Goal: Task Accomplishment & Management: Manage account settings

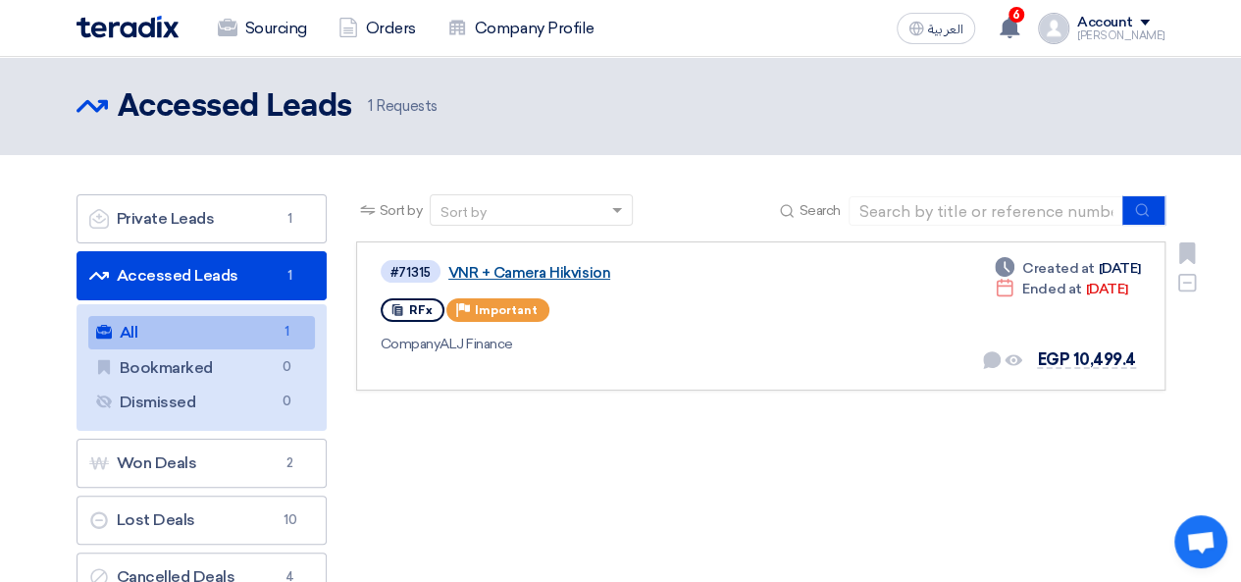
click at [526, 269] on link "VNR + Camera Hikvision" at bounding box center [693, 273] width 490 height 18
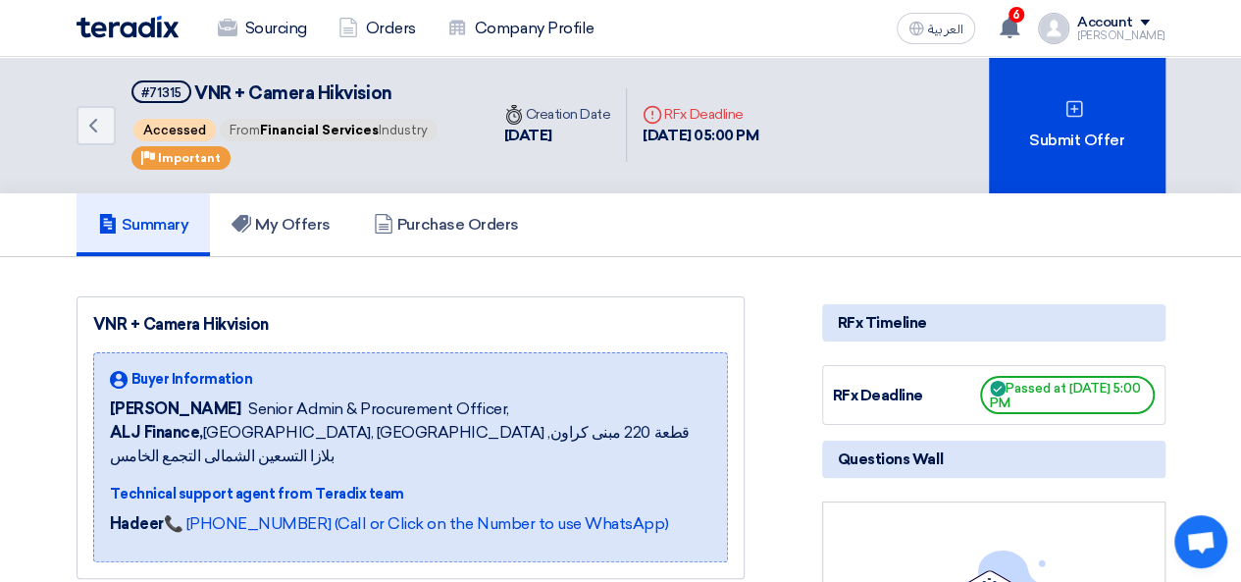
click at [1163, 26] on div "Account" at bounding box center [1121, 23] width 88 height 17
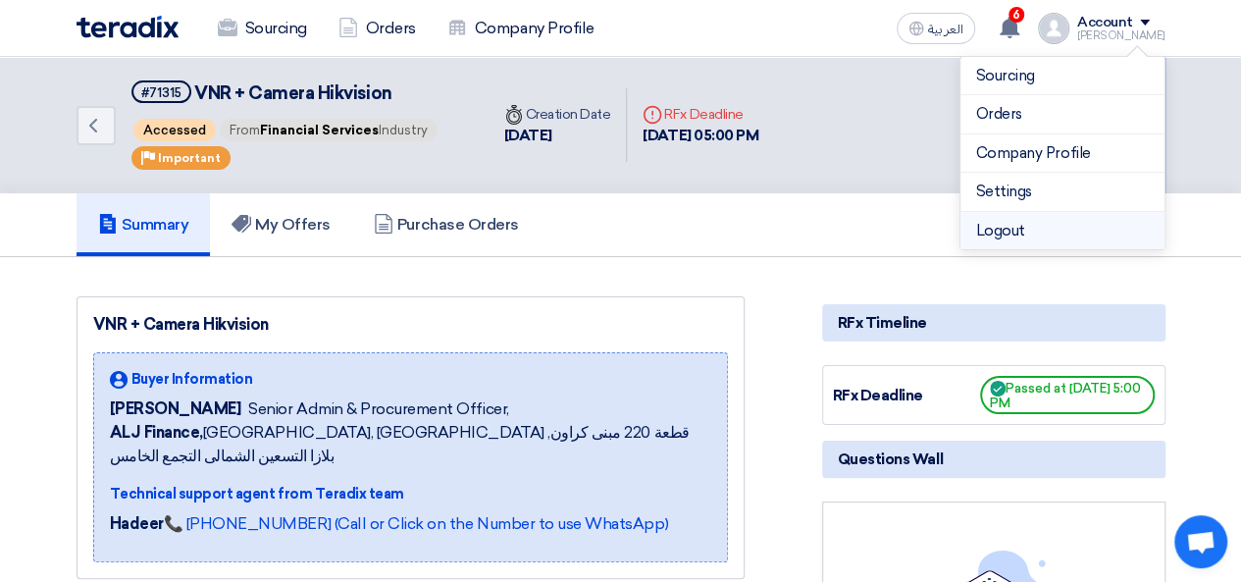
click at [1030, 229] on li "Logout" at bounding box center [1062, 231] width 204 height 38
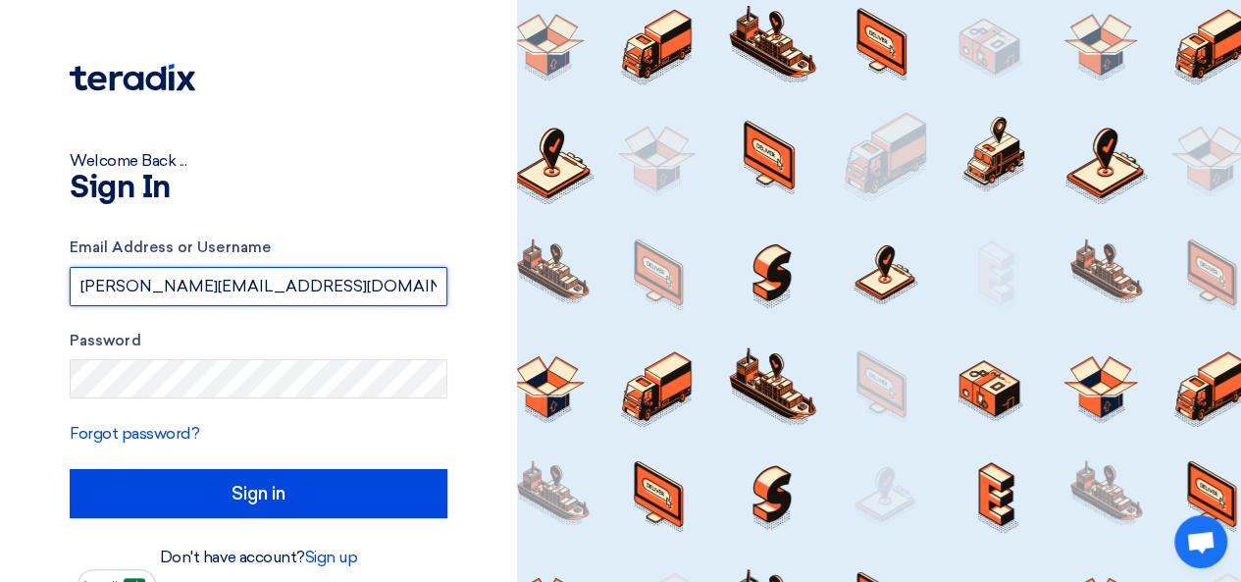
click at [373, 291] on input "[PERSON_NAME][EMAIL_ADDRESS][DOMAIN_NAME]" at bounding box center [259, 286] width 378 height 39
type input "[PERSON_NAME][EMAIL_ADDRESS][PERSON_NAME][DOMAIN_NAME]"
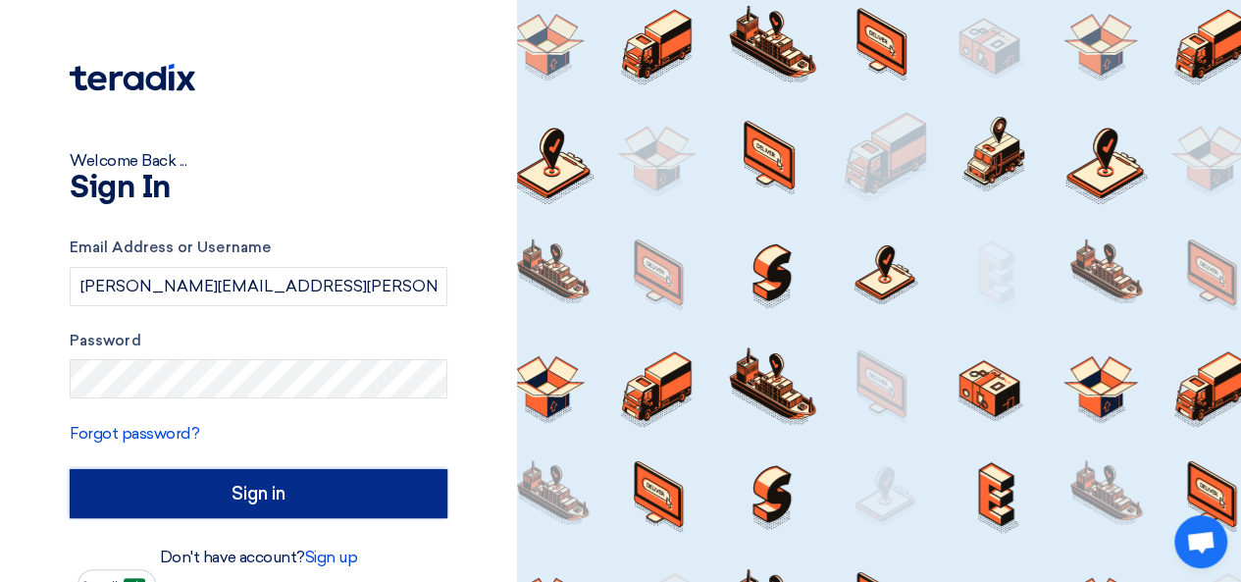
click at [313, 483] on input "Sign in" at bounding box center [259, 493] width 378 height 49
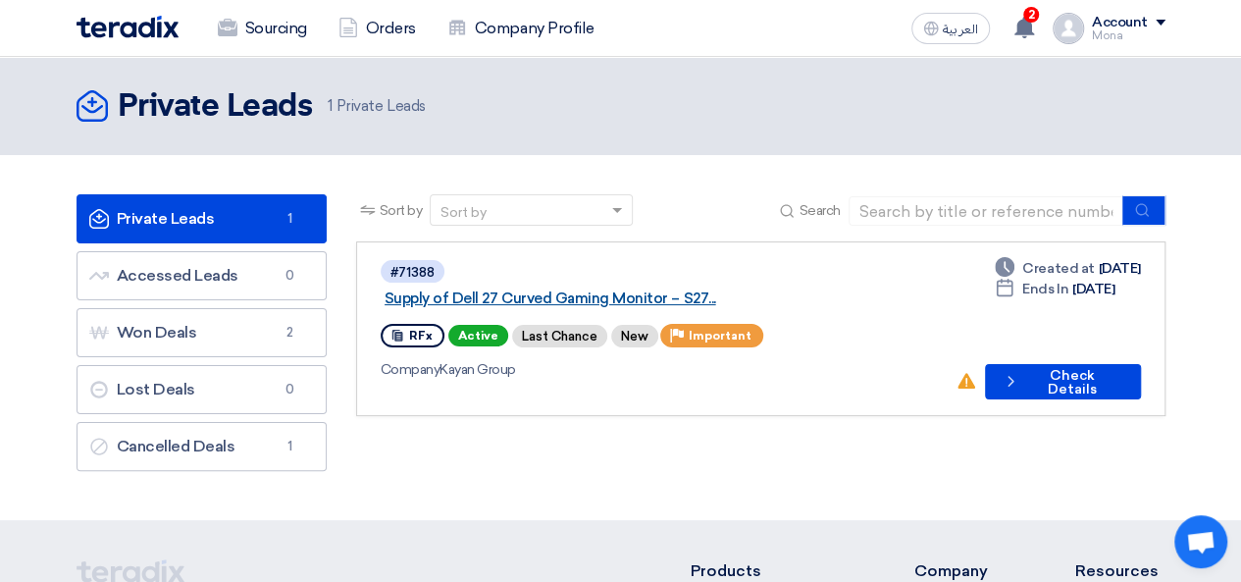
click at [645, 289] on link "Supply of Dell 27 Curved Gaming Monitor – S27..." at bounding box center [629, 298] width 490 height 18
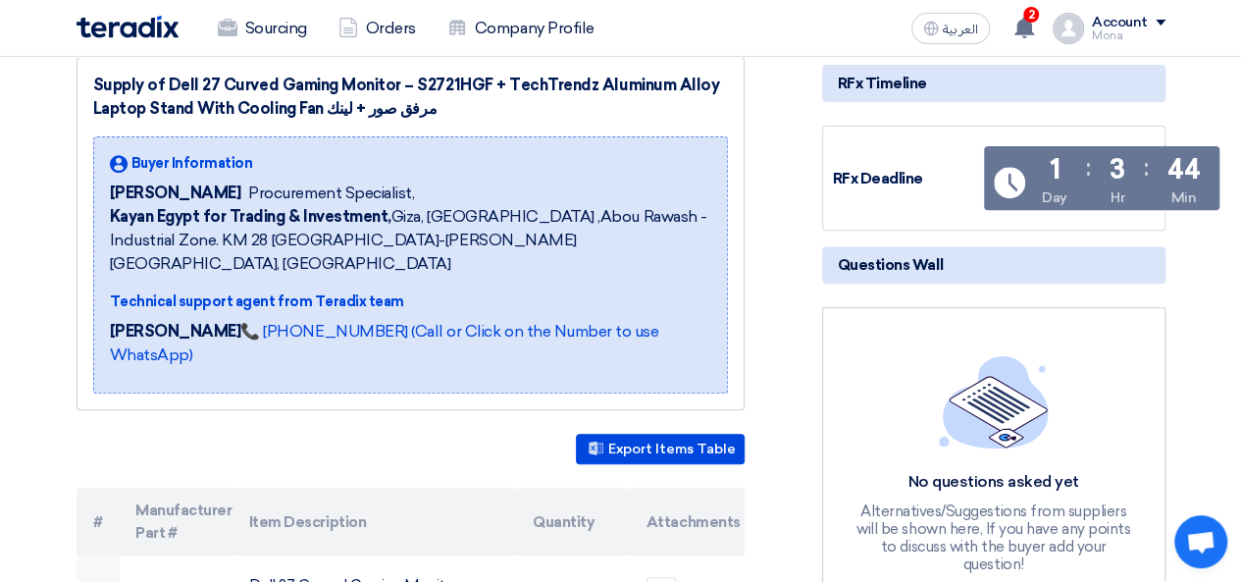
scroll to position [463, 0]
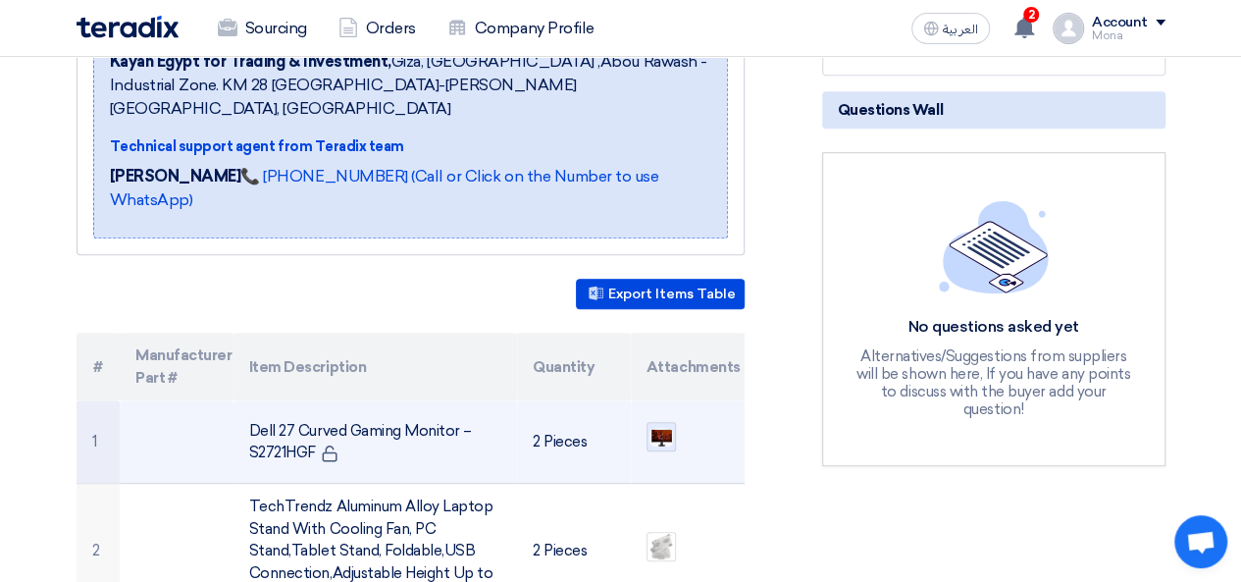
click at [658, 426] on img at bounding box center [660, 437] width 27 height 22
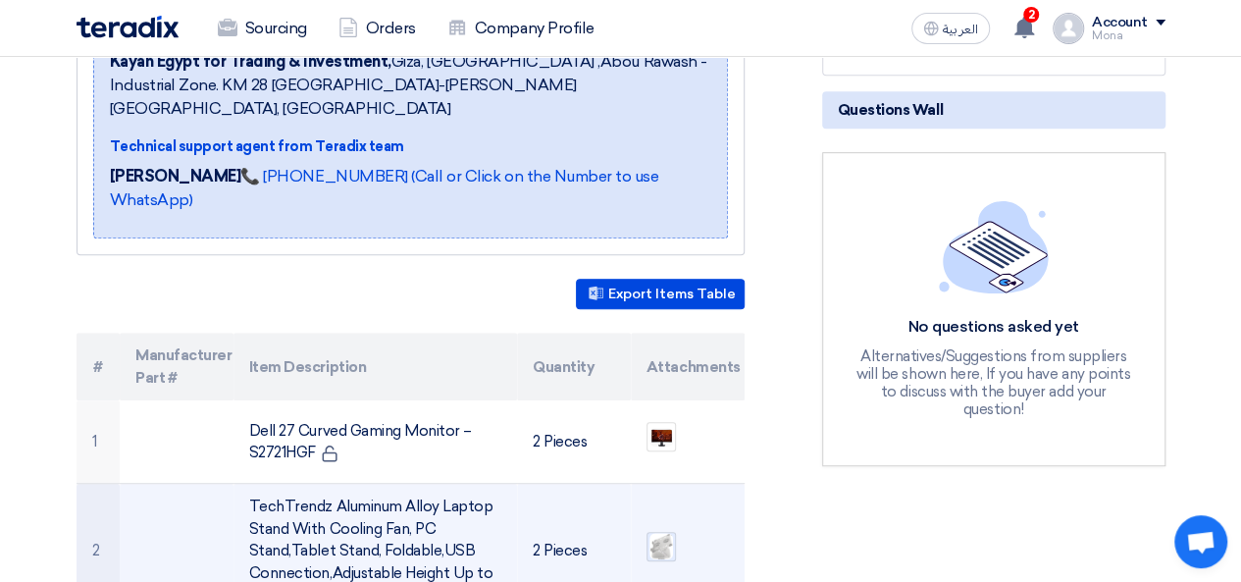
click at [655, 531] on img at bounding box center [660, 546] width 27 height 30
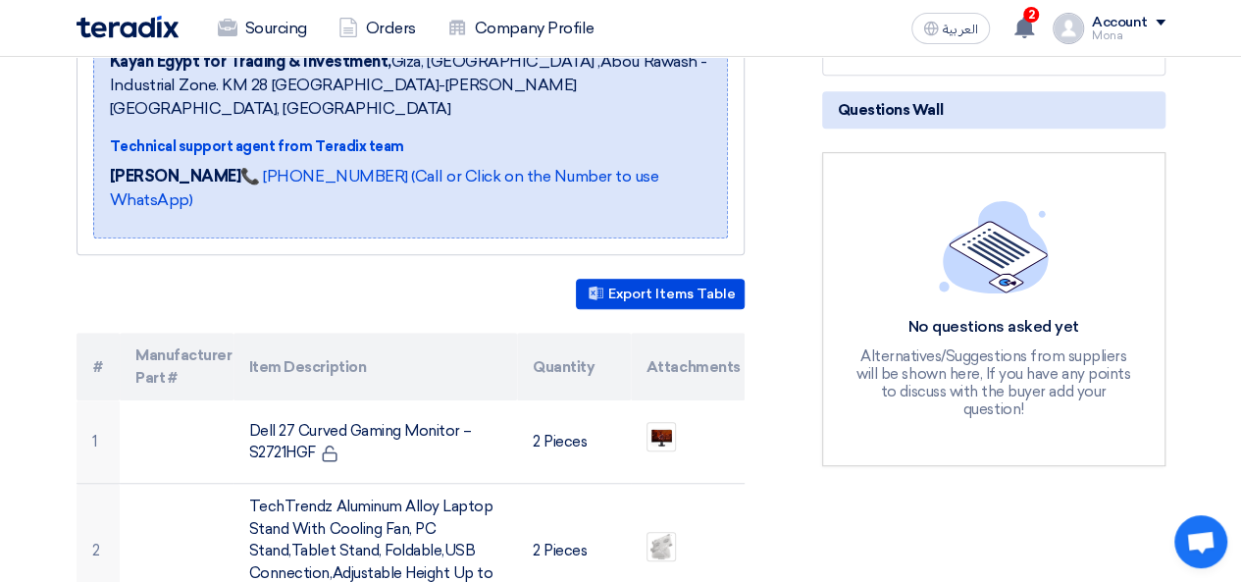
click at [372, 72] on span "Kayan Egypt for Trading & Investment, [GEOGRAPHIC_DATA], [GEOGRAPHIC_DATA] ,Abo…" at bounding box center [410, 85] width 601 height 71
